Goal: Task Accomplishment & Management: Manage account settings

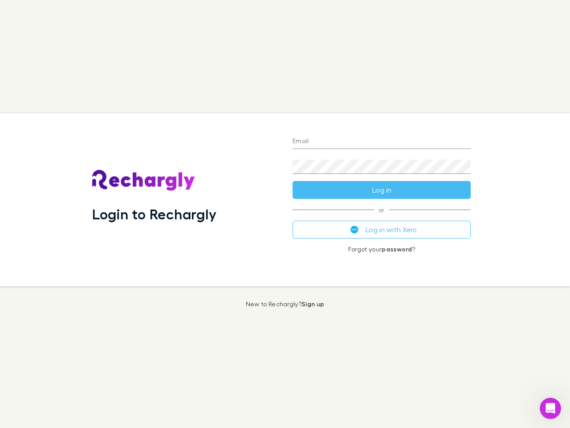
click at [285, 214] on div "Login to Rechargly" at bounding box center [185, 199] width 201 height 173
click at [382, 142] on input "Email" at bounding box center [382, 142] width 178 height 14
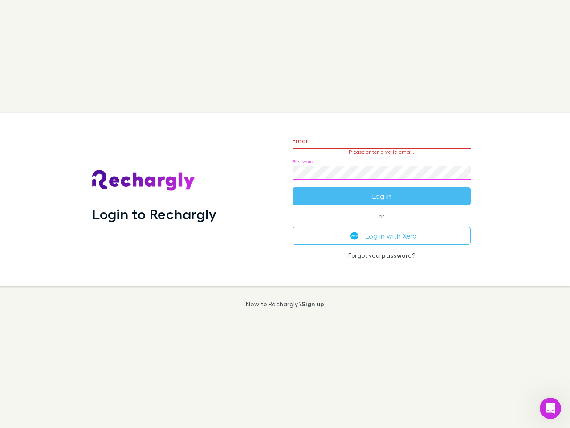
click at [382, 190] on form "Email Please enter a valid email. Password Log in" at bounding box center [382, 166] width 178 height 78
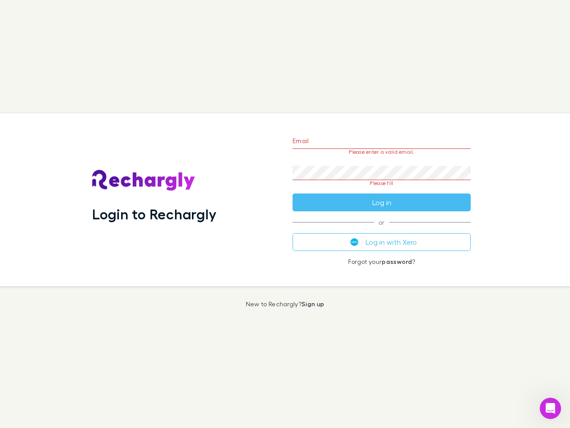
click at [382, 230] on div "Email Please enter a valid email. Password Please fill Log in or Log in with Xe…" at bounding box center [382, 199] width 193 height 173
click at [551, 408] on icon "Open Intercom Messenger" at bounding box center [551, 408] width 15 height 15
